Goal: Navigation & Orientation: Find specific page/section

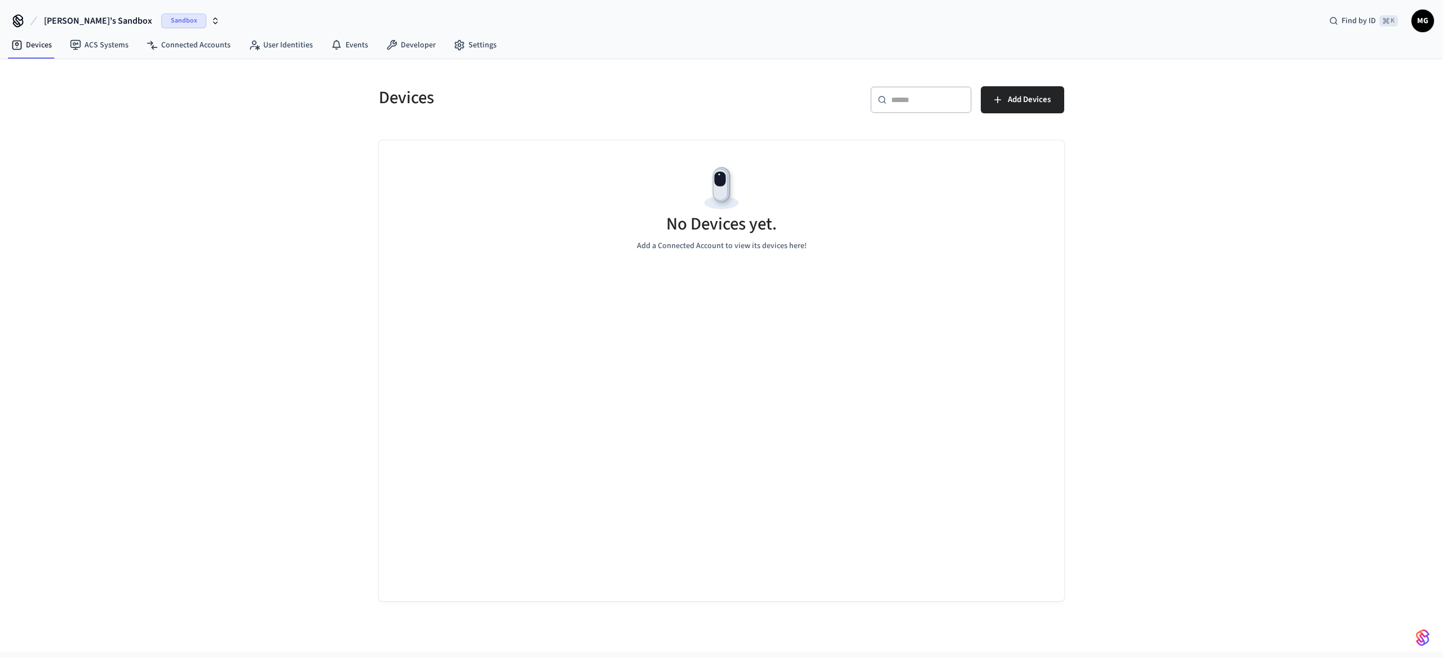
click at [122, 9] on button "Marc's Sandbox Sandbox" at bounding box center [132, 21] width 183 height 24
click at [85, 105] on div "Marc's Sandbox Sandbox Test Production" at bounding box center [91, 83] width 168 height 47
click at [90, 98] on div "Test Production" at bounding box center [91, 94] width 154 height 15
click at [347, 47] on link "Events" at bounding box center [349, 45] width 55 height 20
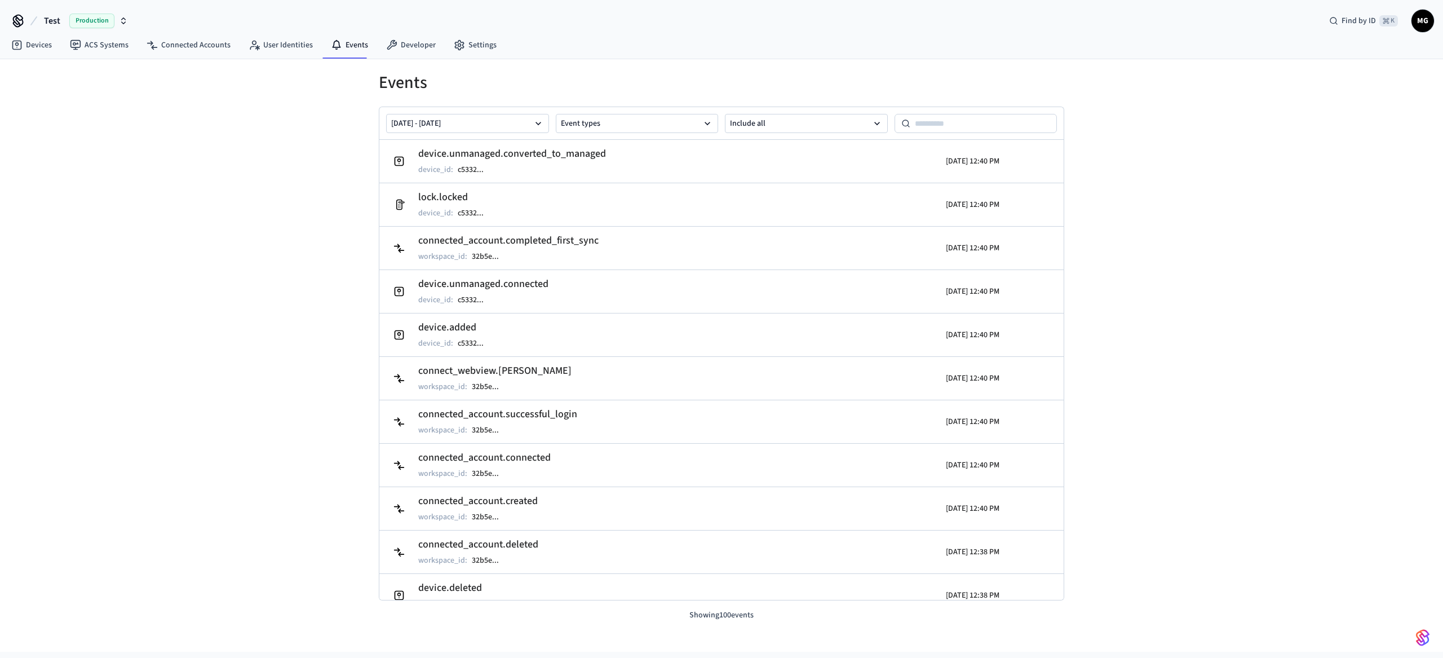
click at [1216, 262] on div "Events Sep 05 2025 - Sep 12 2025 Event types Include all device.unmanaged.conve…" at bounding box center [721, 355] width 1443 height 593
click at [121, 304] on div "Events Sep 05 2025 - Sep 12 2025 Event types Include all device.unmanaged.conve…" at bounding box center [721, 355] width 1443 height 593
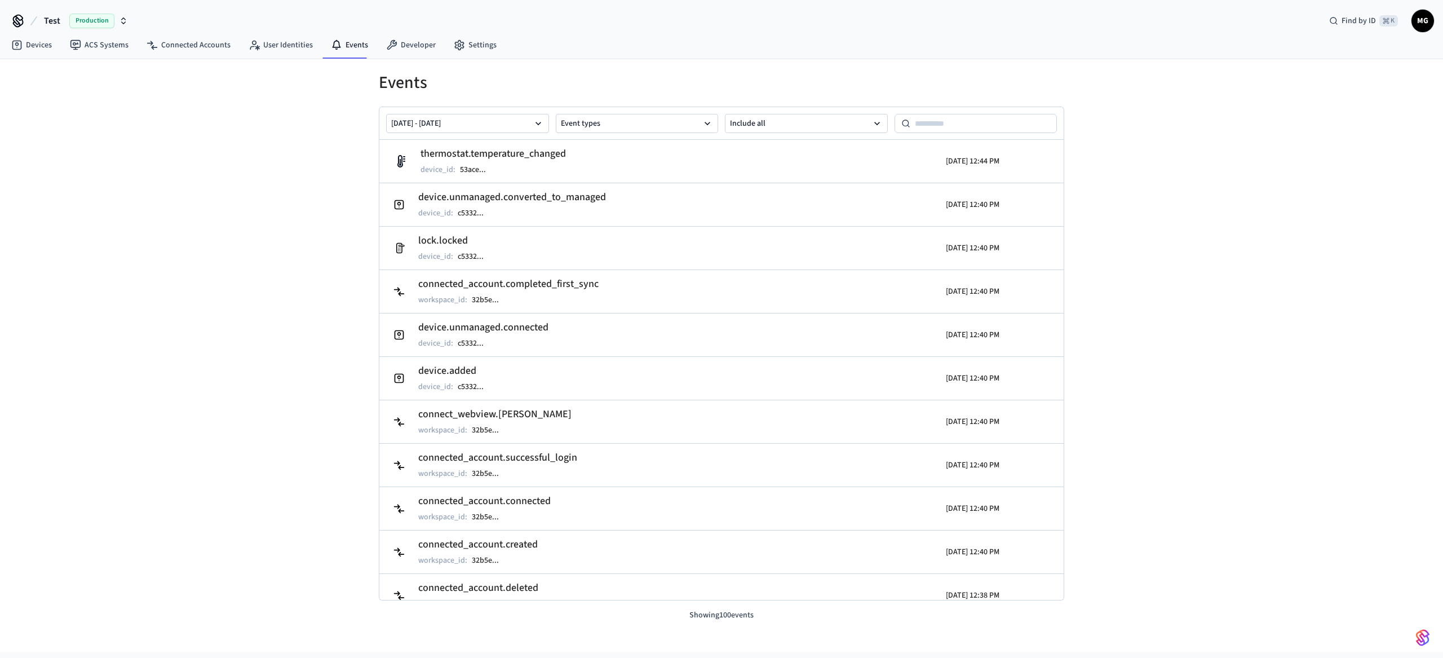
click at [271, 347] on div "Events [DATE] - [DATE] Event types Include all thermostat.temperature_changed d…" at bounding box center [721, 355] width 1443 height 593
click at [105, 53] on link "ACS Systems" at bounding box center [99, 45] width 77 height 20
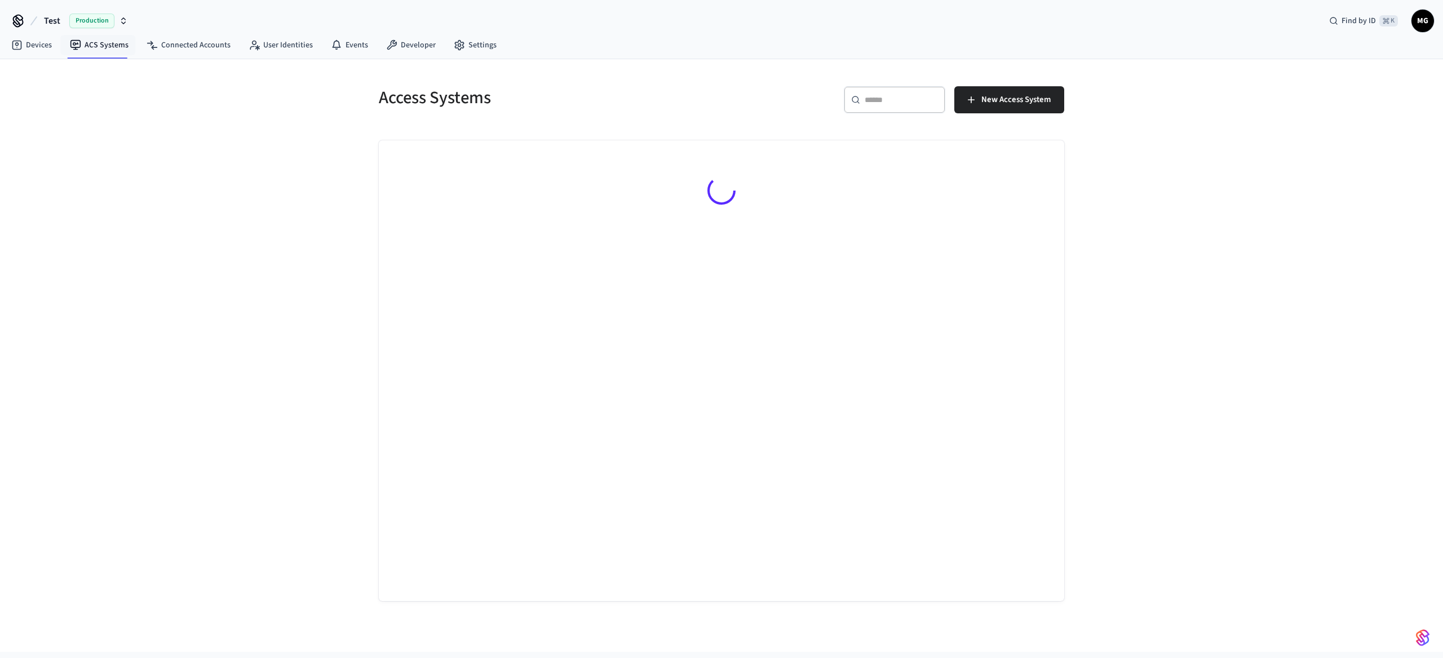
click at [1249, 301] on div "Access Systems ​ ​ New Access System" at bounding box center [721, 355] width 1443 height 593
click at [192, 42] on link "Connected Accounts" at bounding box center [189, 45] width 102 height 20
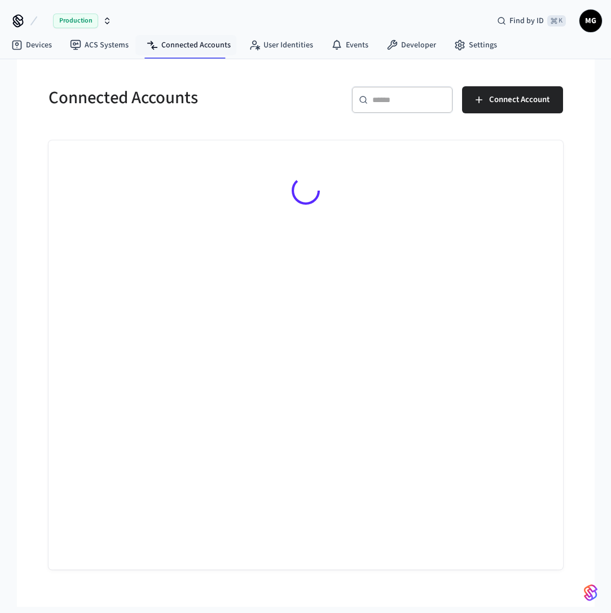
click at [467, 368] on div at bounding box center [305, 354] width 514 height 429
click at [351, 235] on div at bounding box center [305, 192] width 514 height 104
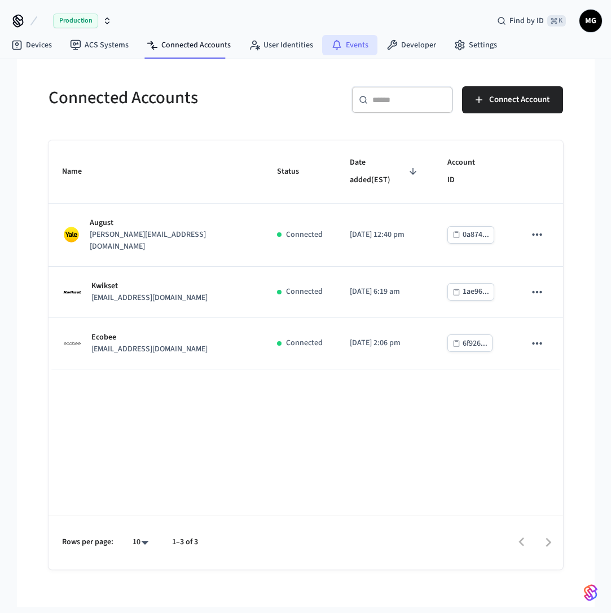
click at [356, 41] on link "Events" at bounding box center [349, 45] width 55 height 20
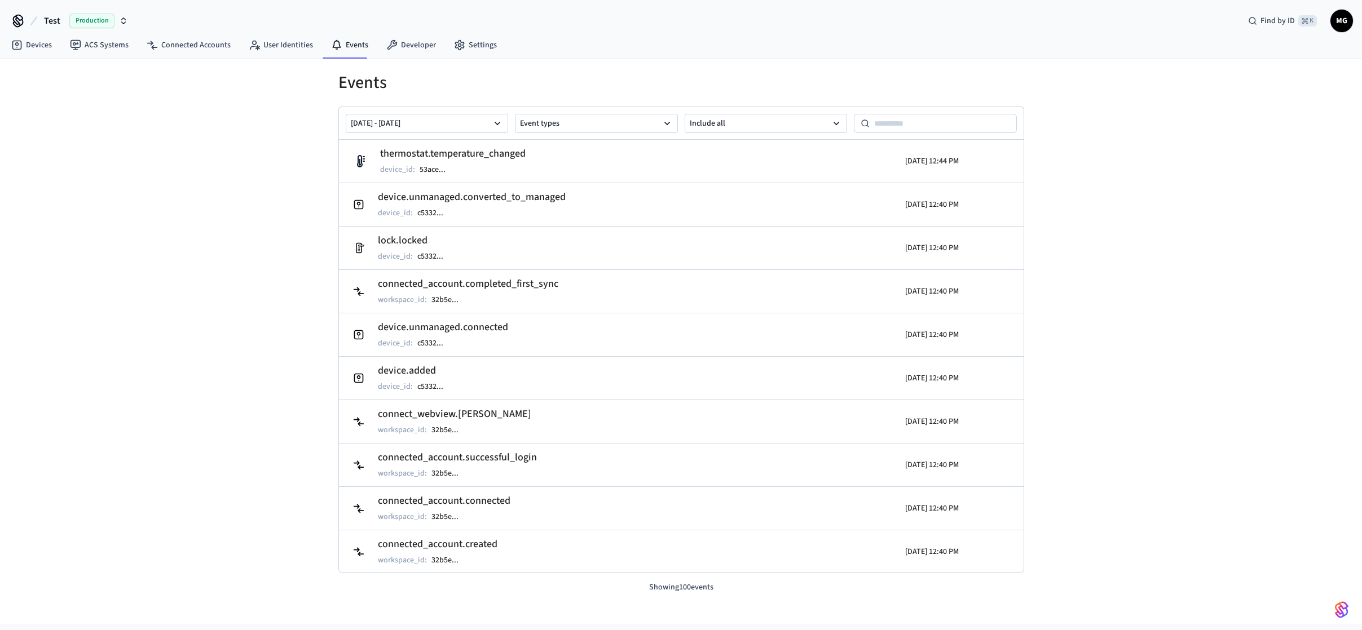
click at [610, 331] on div "Events Sep 05 2025 - Sep 12 2025 Event types Include all thermostat.temperature…" at bounding box center [681, 341] width 1362 height 565
